Goal: Task Accomplishment & Management: Complete application form

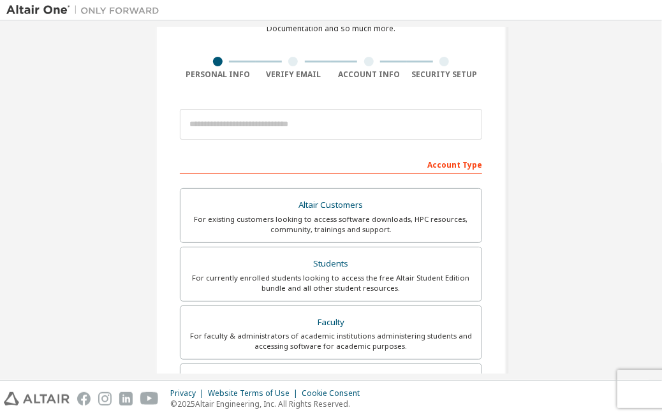
scroll to position [102, 0]
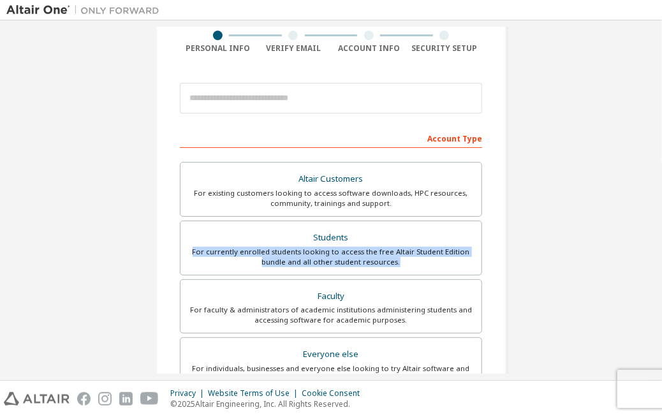
drag, startPoint x: 624, startPoint y: 230, endPoint x: 620, endPoint y: 272, distance: 42.9
click at [620, 272] on div "Create an Altair One Account For Free Trials, Licenses, Downloads, Learning & D…" at bounding box center [330, 262] width 649 height 675
click at [564, 260] on div "Create an Altair One Account For Free Trials, Licenses, Downloads, Learning & D…" at bounding box center [330, 262] width 649 height 675
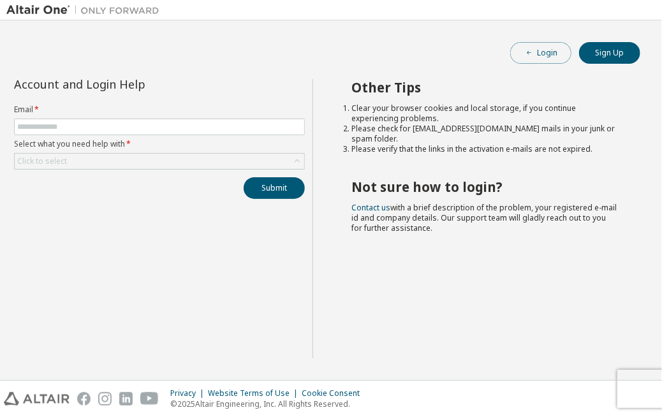
click at [539, 56] on button "Login" at bounding box center [540, 53] width 61 height 22
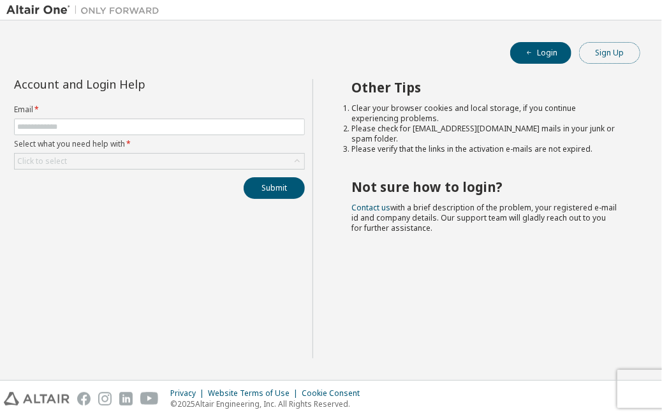
click at [616, 54] on button "Sign Up" at bounding box center [609, 53] width 61 height 22
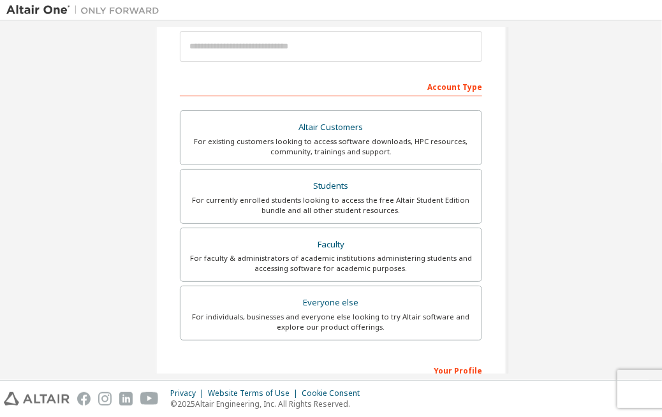
scroll to position [156, 0]
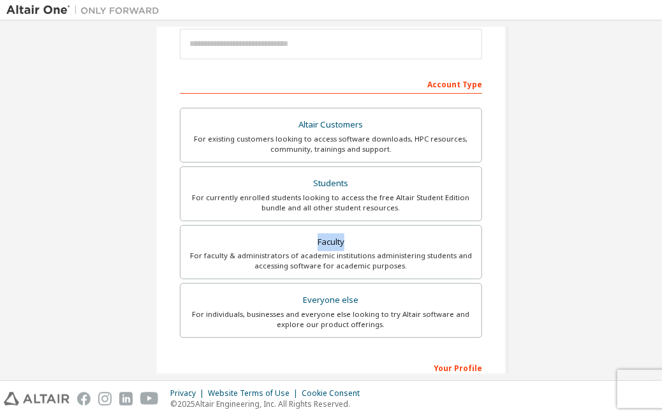
drag, startPoint x: 638, startPoint y: 219, endPoint x: 638, endPoint y: 228, distance: 8.3
click at [638, 228] on div "Create an Altair One Account For Free Trials, Licenses, Downloads, Learning & D…" at bounding box center [330, 208] width 649 height 675
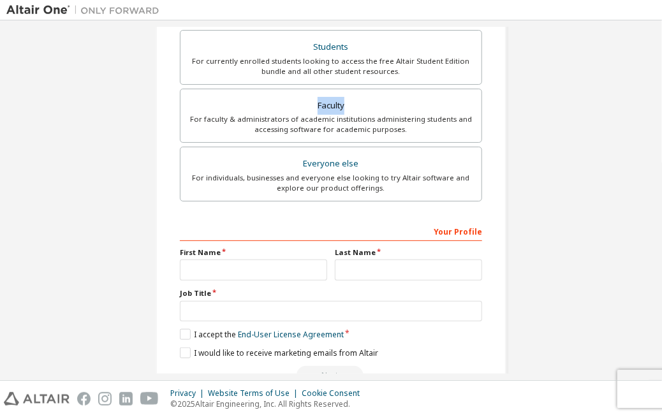
scroll to position [325, 0]
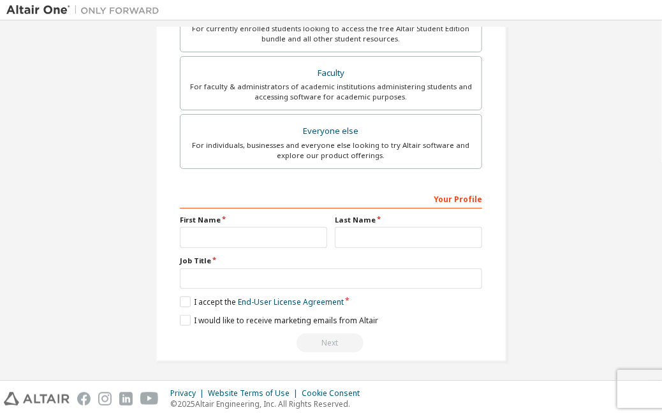
click at [658, 90] on div "Create an Altair One Account For Free Trials, Licenses, Downloads, Learning & D…" at bounding box center [331, 200] width 662 height 360
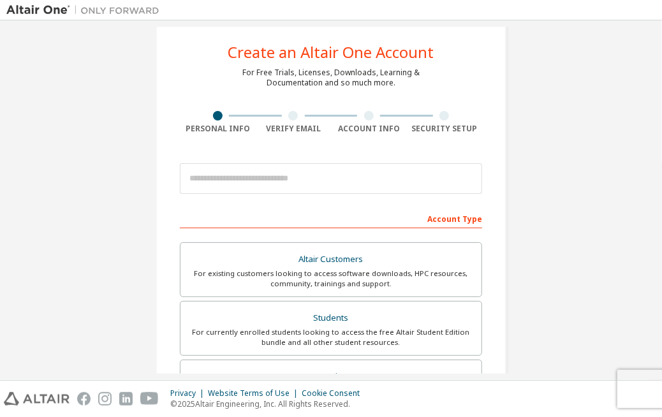
click at [524, 128] on div "Create an Altair One Account For Free Trials, Licenses, Downloads, Learning & D…" at bounding box center [330, 342] width 649 height 675
